Goal: Information Seeking & Learning: Check status

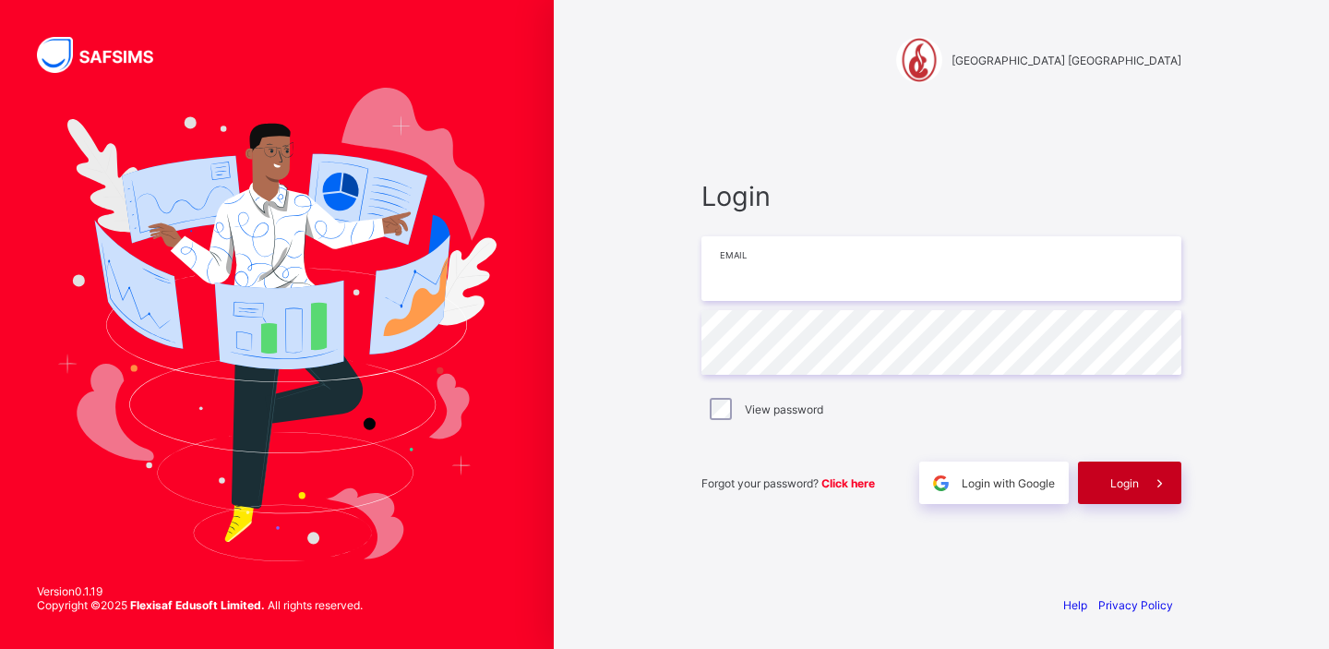
type input "**********"
click at [1125, 487] on span "Login" at bounding box center [1125, 483] width 29 height 14
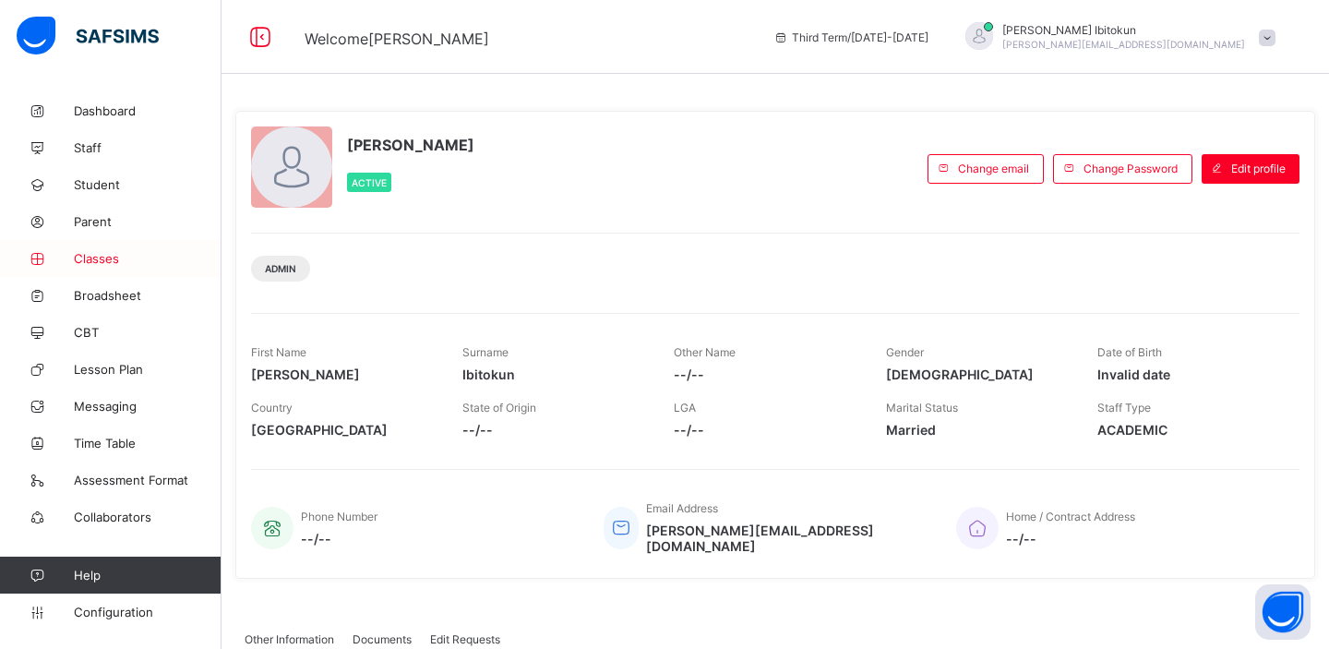
click at [85, 260] on span "Classes" at bounding box center [148, 258] width 148 height 15
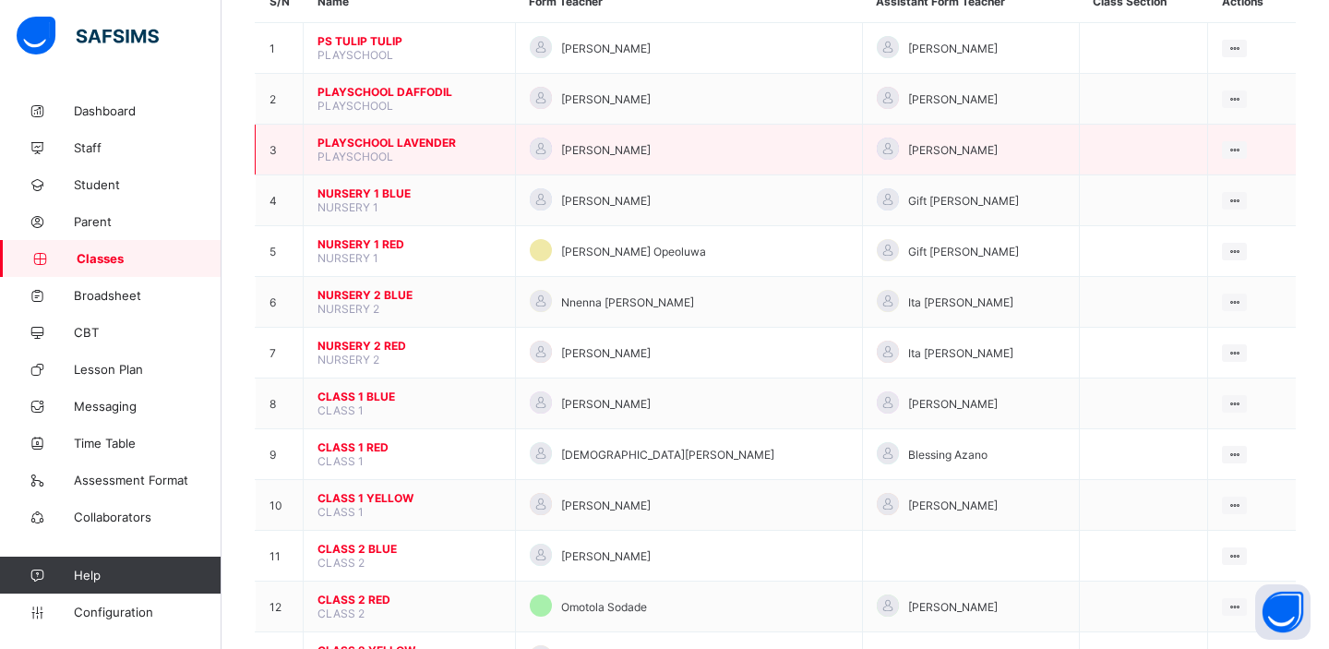
scroll to position [197, 0]
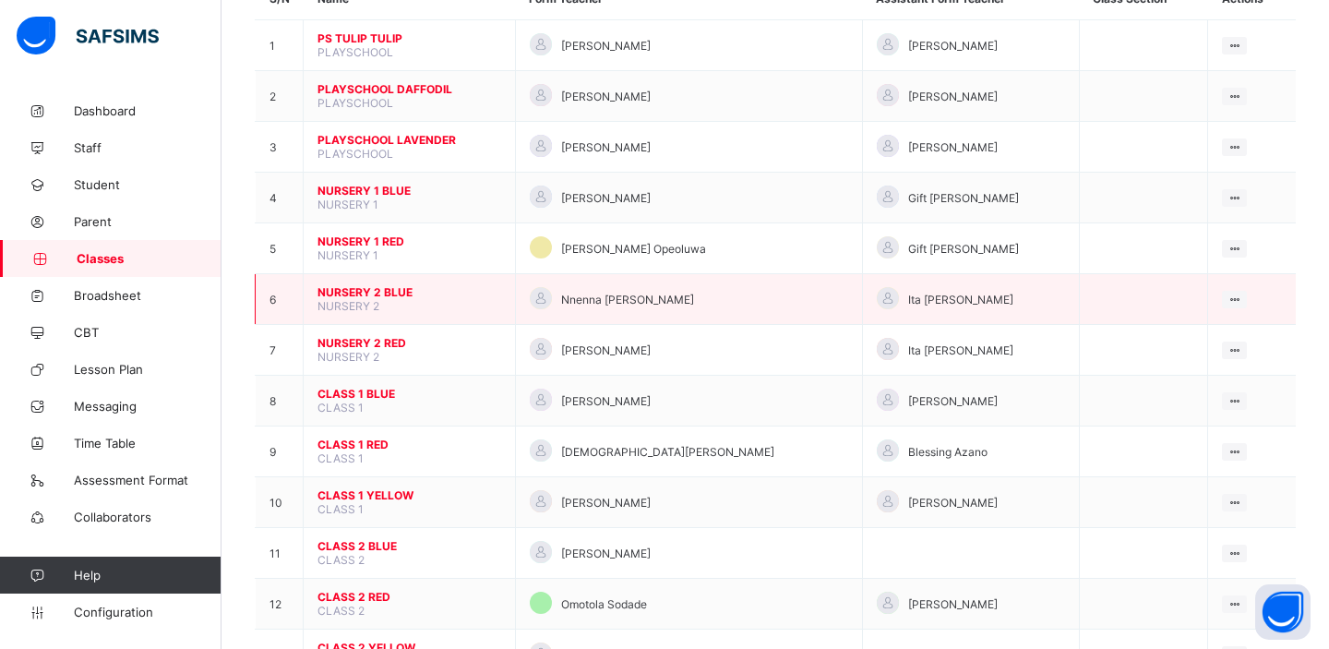
click at [377, 287] on span "NURSERY 2 BLUE" at bounding box center [410, 292] width 184 height 14
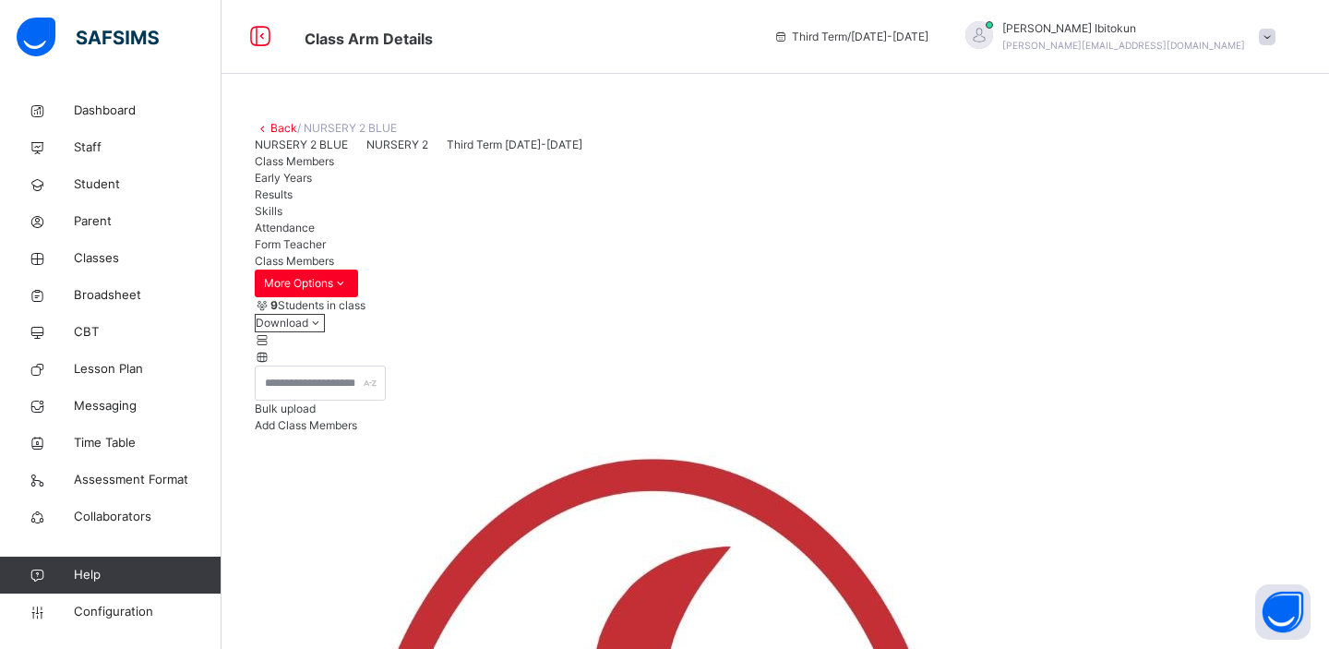
click at [293, 201] on span "Results" at bounding box center [274, 194] width 38 height 14
click at [286, 126] on link "Back" at bounding box center [283, 128] width 27 height 14
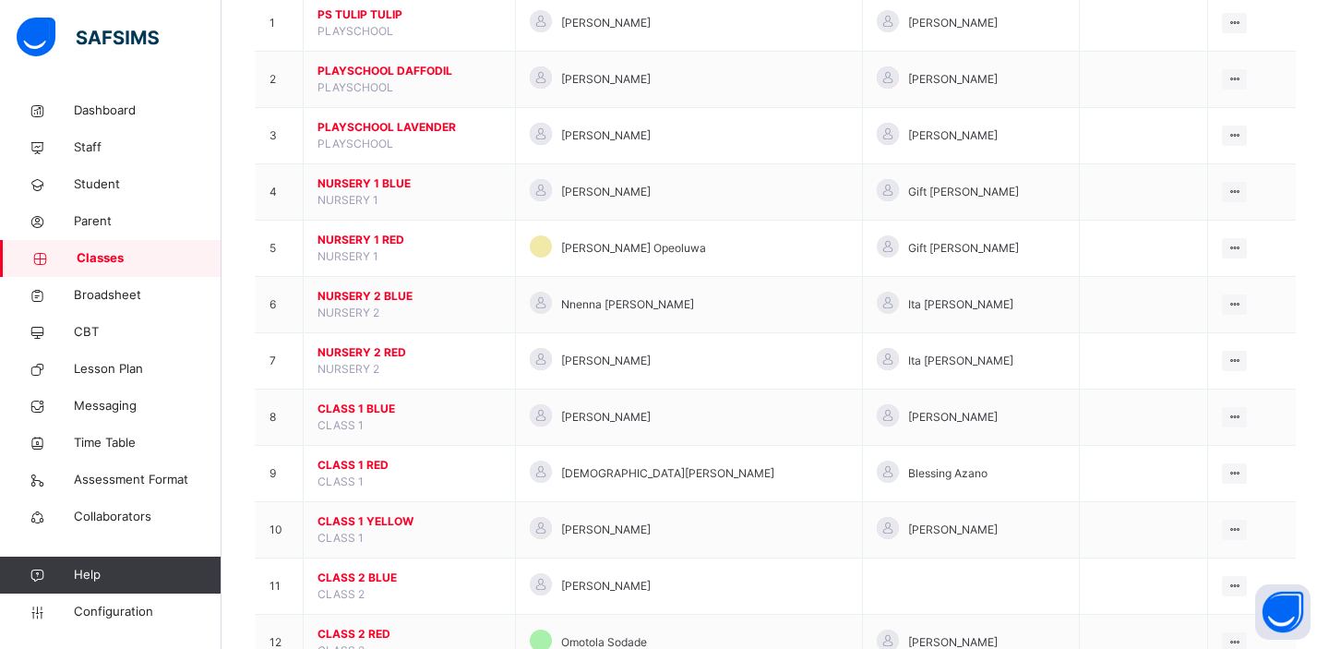
scroll to position [242, 0]
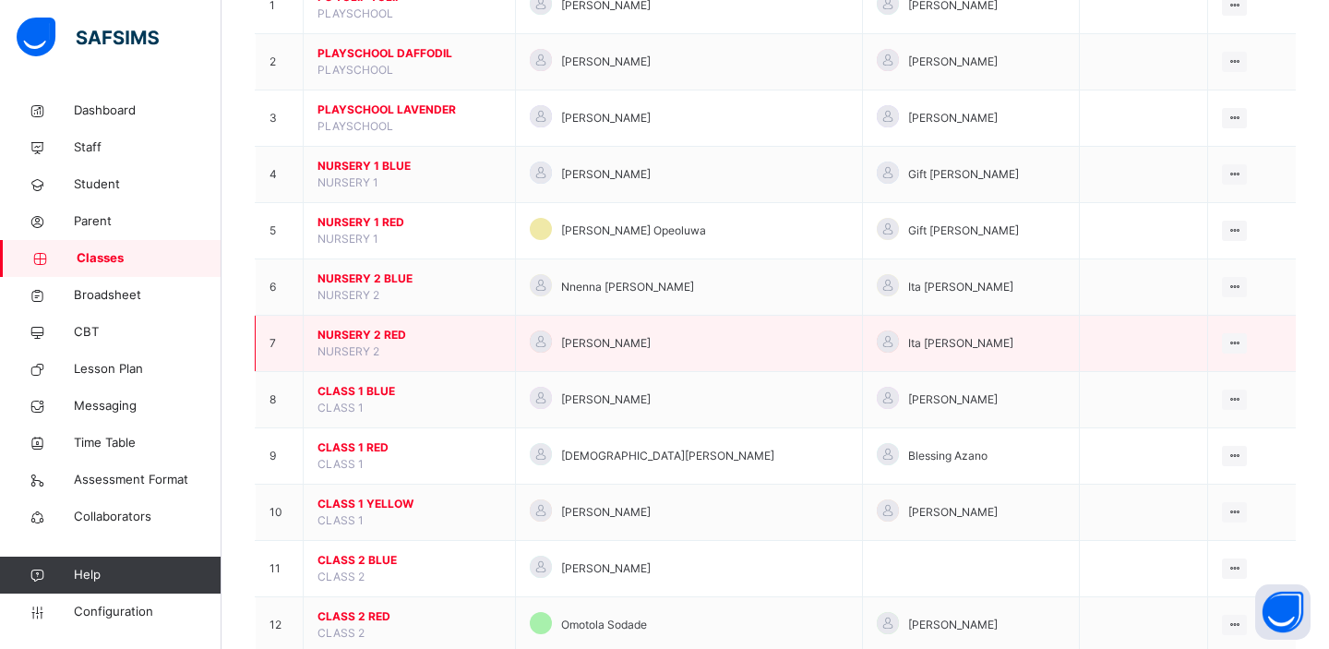
click at [366, 331] on span "NURSERY 2 RED" at bounding box center [410, 335] width 184 height 17
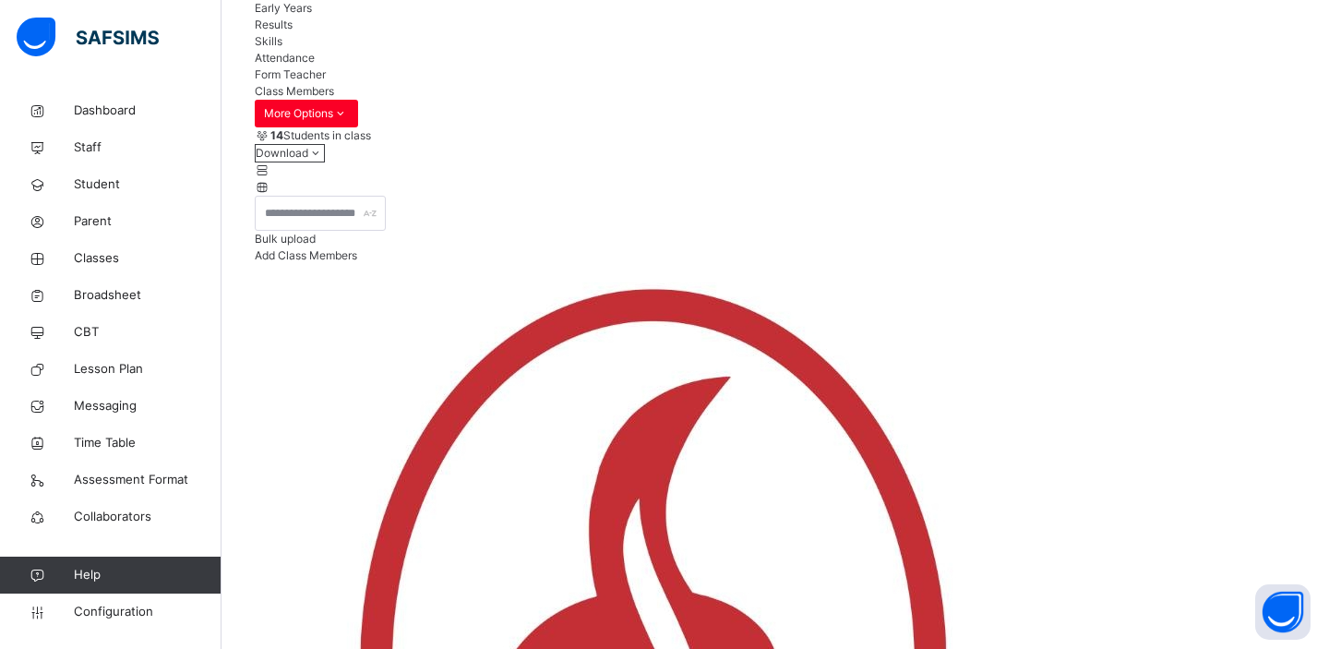
scroll to position [224, 0]
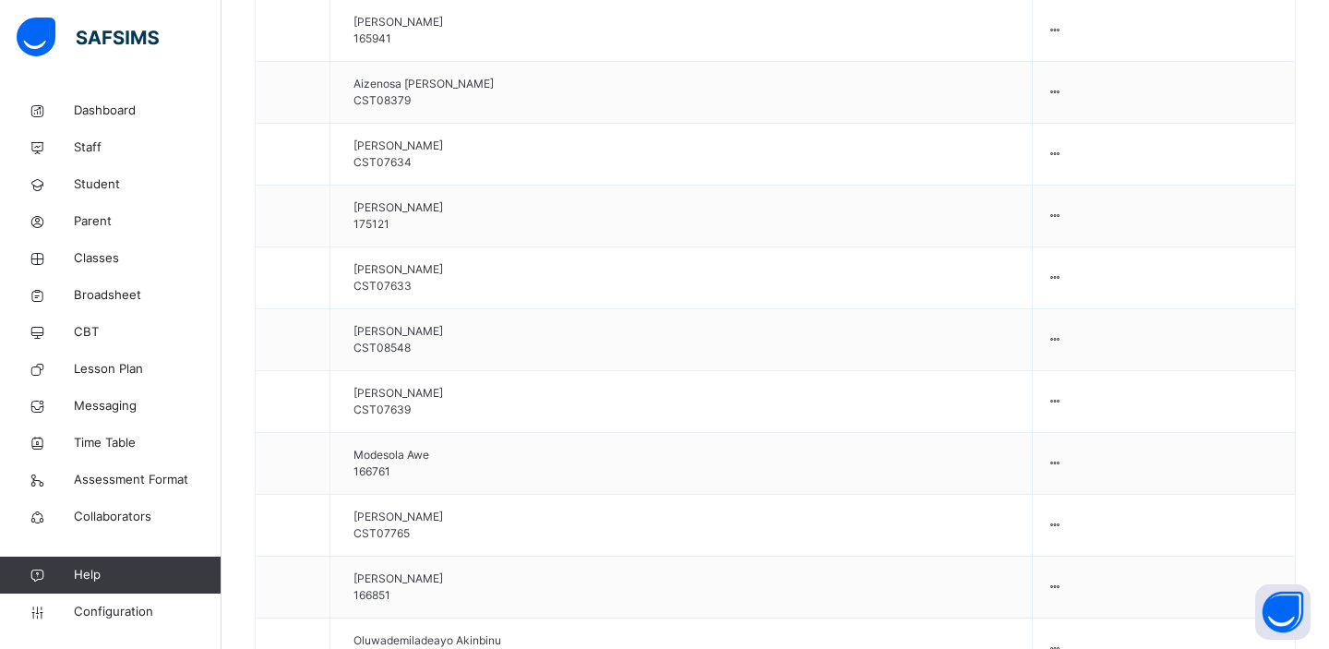
scroll to position [1, 0]
type textarea "**********"
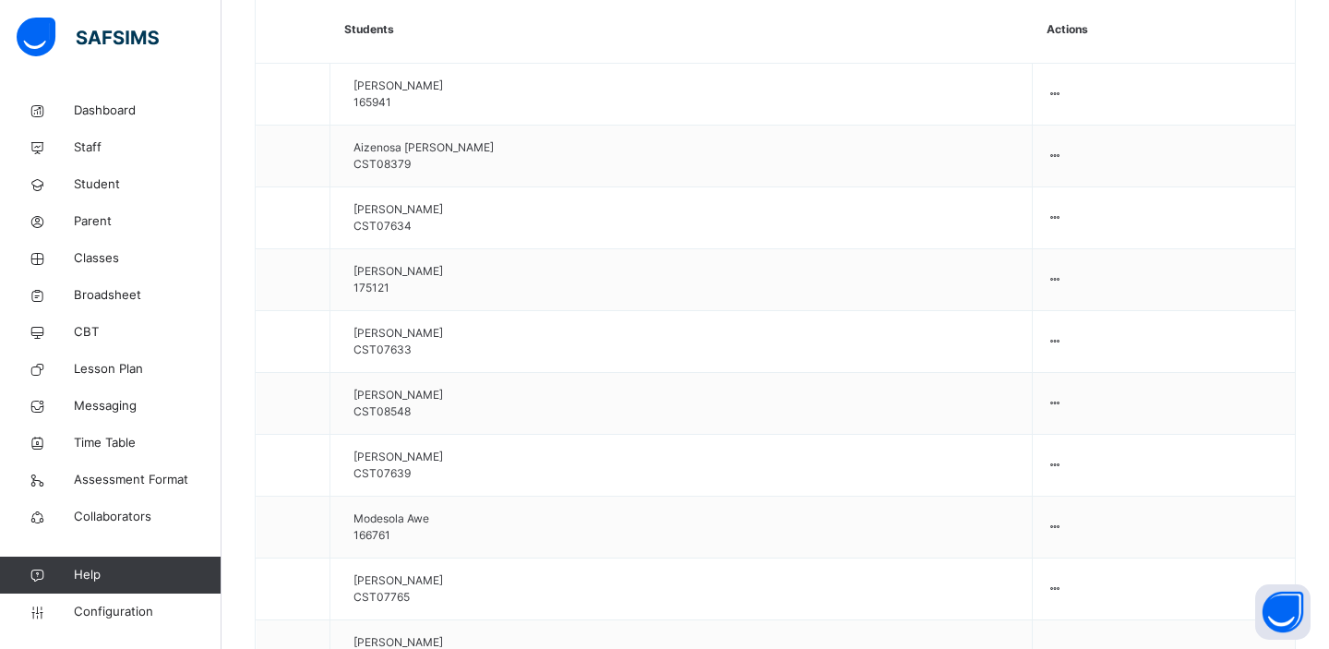
scroll to position [2002, 0]
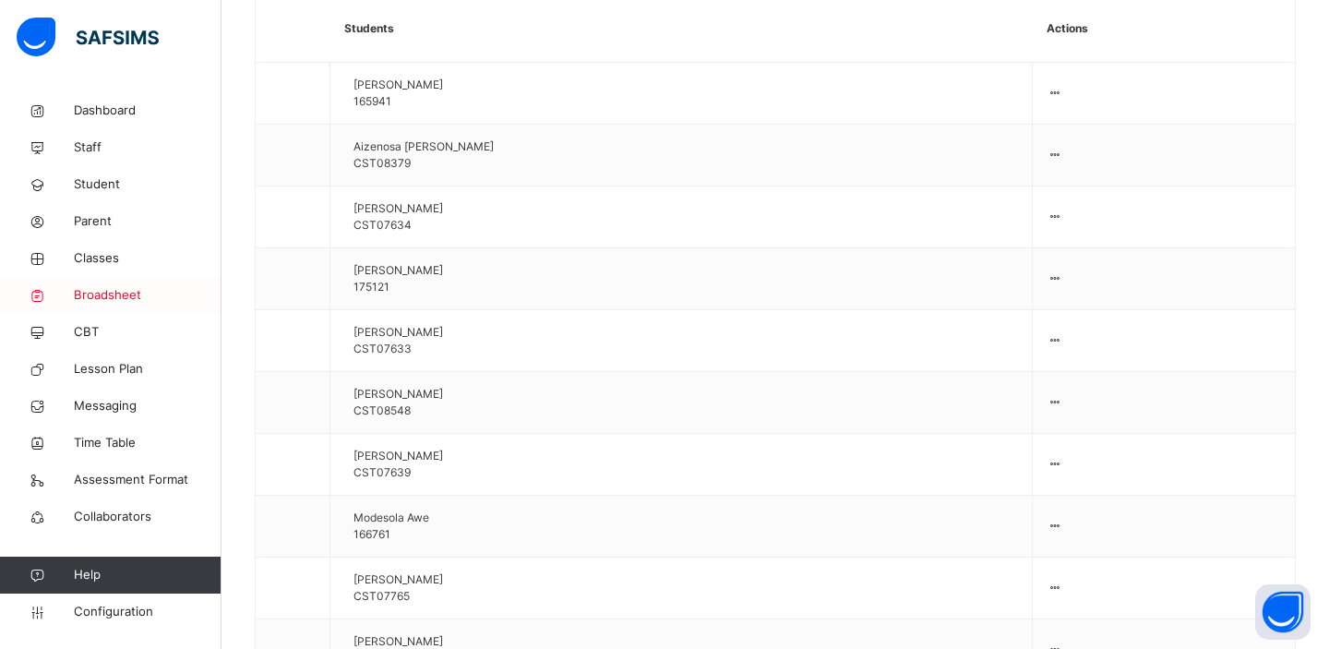
click at [90, 291] on span "Broadsheet" at bounding box center [148, 295] width 148 height 18
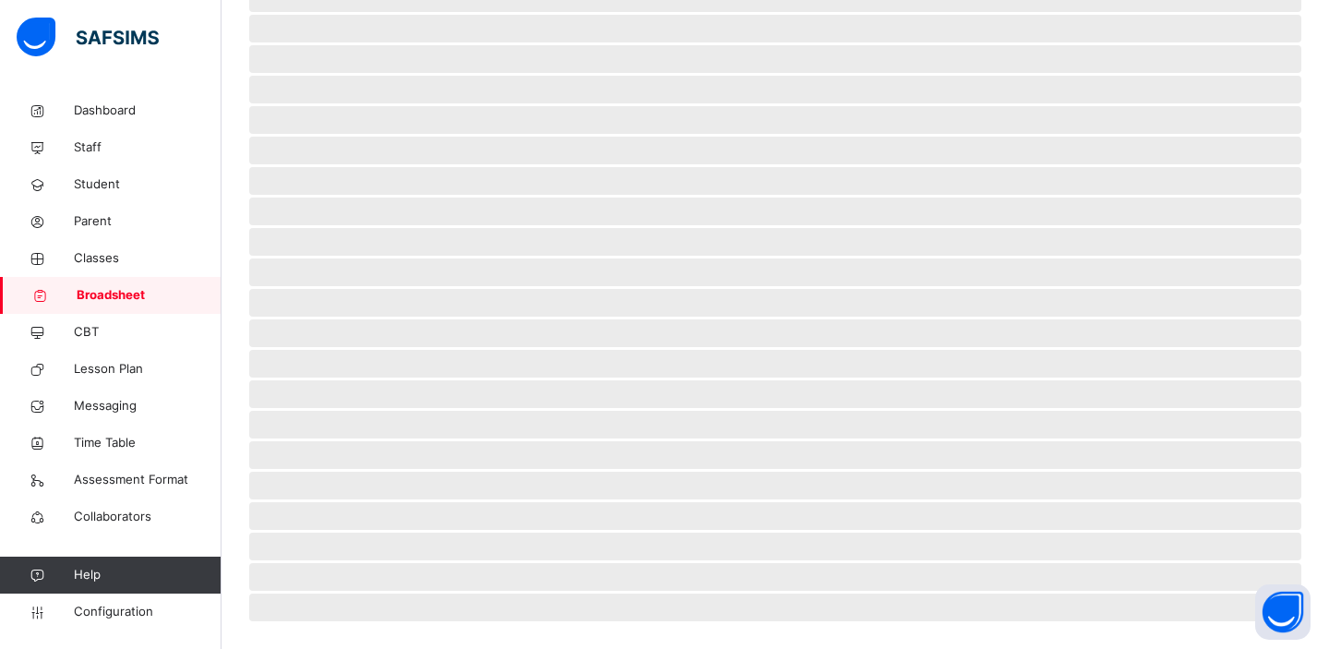
scroll to position [383, 0]
click at [98, 257] on span "Classes" at bounding box center [148, 258] width 148 height 18
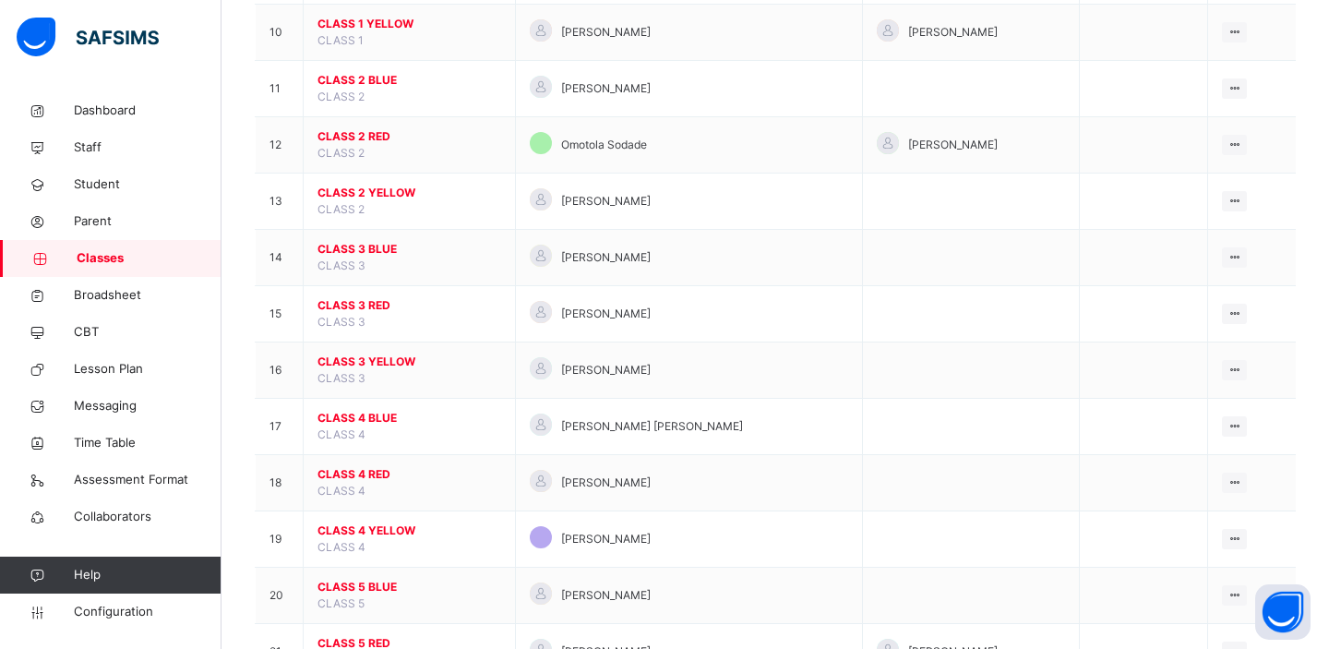
scroll to position [727, 0]
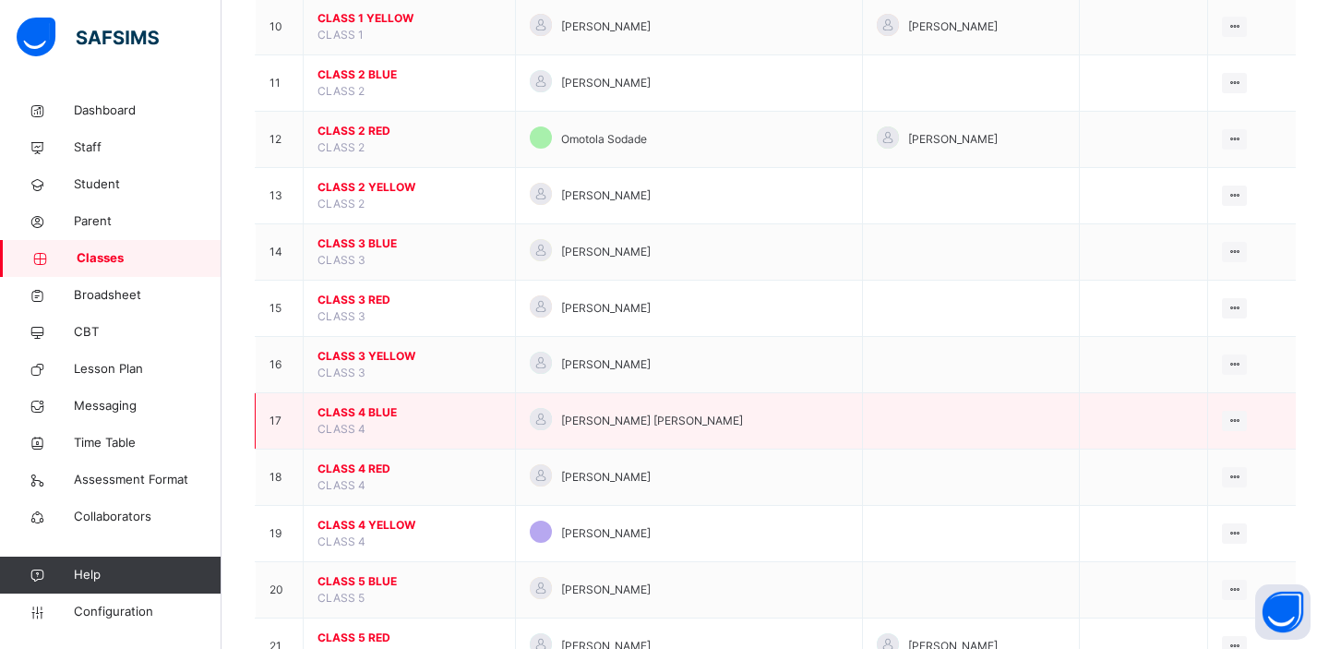
click at [343, 419] on span "CLASS 4 BLUE" at bounding box center [410, 412] width 184 height 17
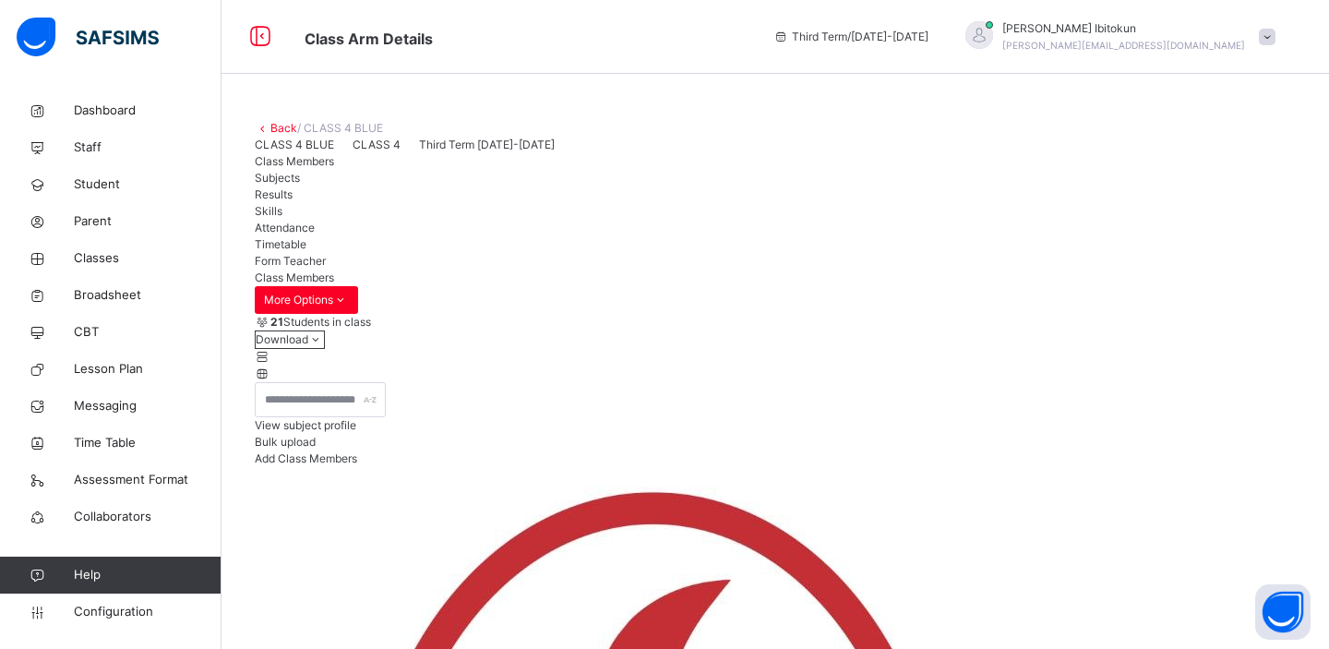
click at [293, 201] on span "Results" at bounding box center [274, 194] width 38 height 14
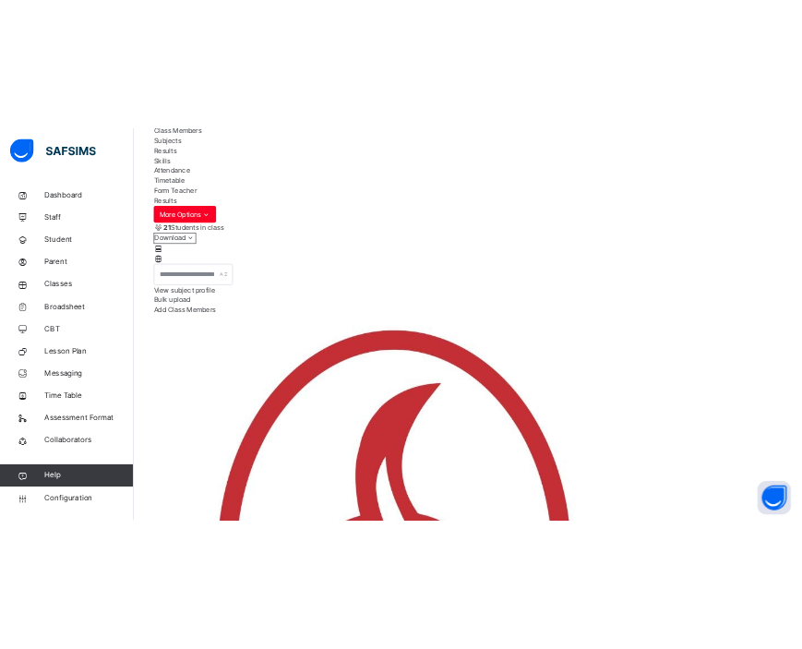
scroll to position [209, 0]
